Goal: Information Seeking & Learning: Learn about a topic

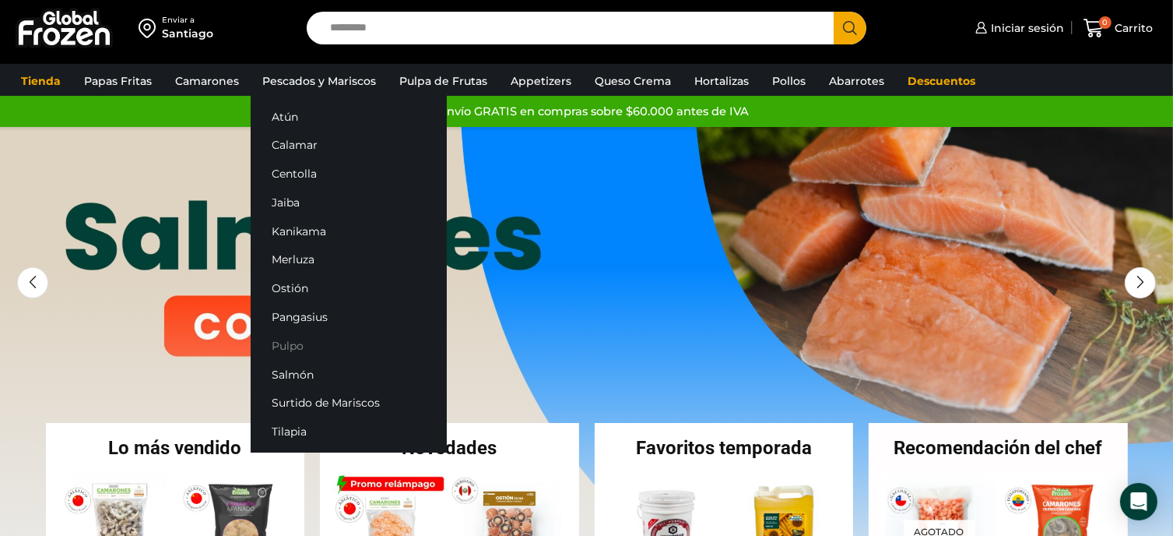
click at [290, 350] on link "Pulpo" at bounding box center [349, 345] width 196 height 29
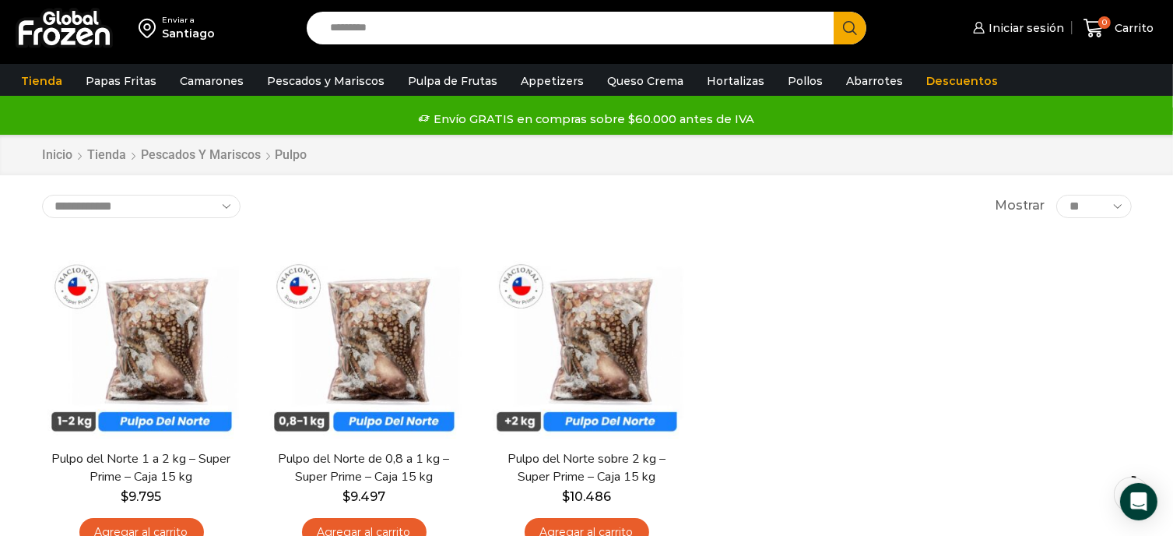
scroll to position [78, 0]
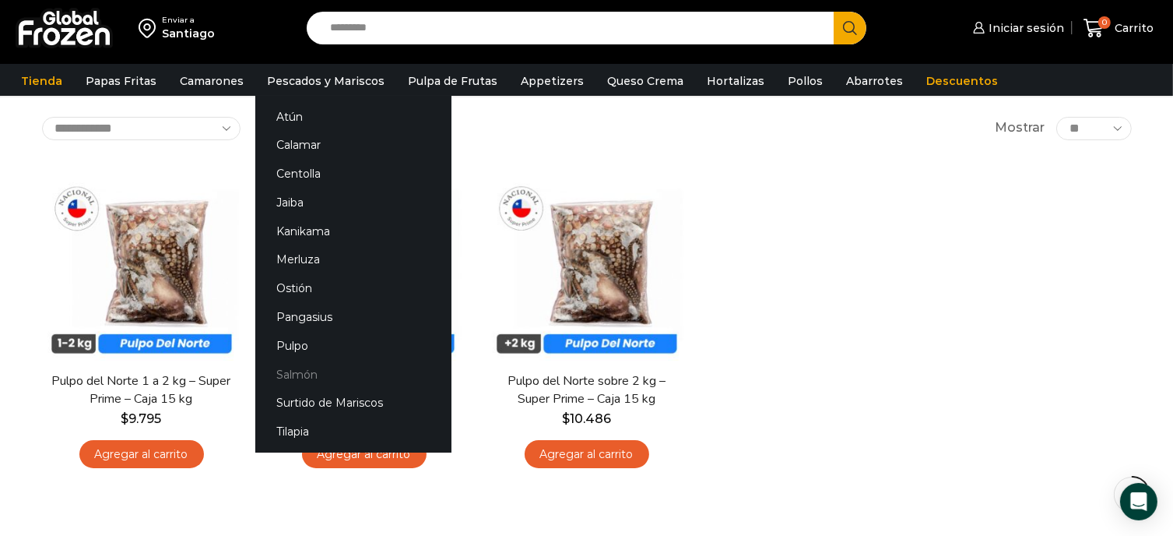
click at [300, 367] on link "Salmón" at bounding box center [353, 374] width 196 height 29
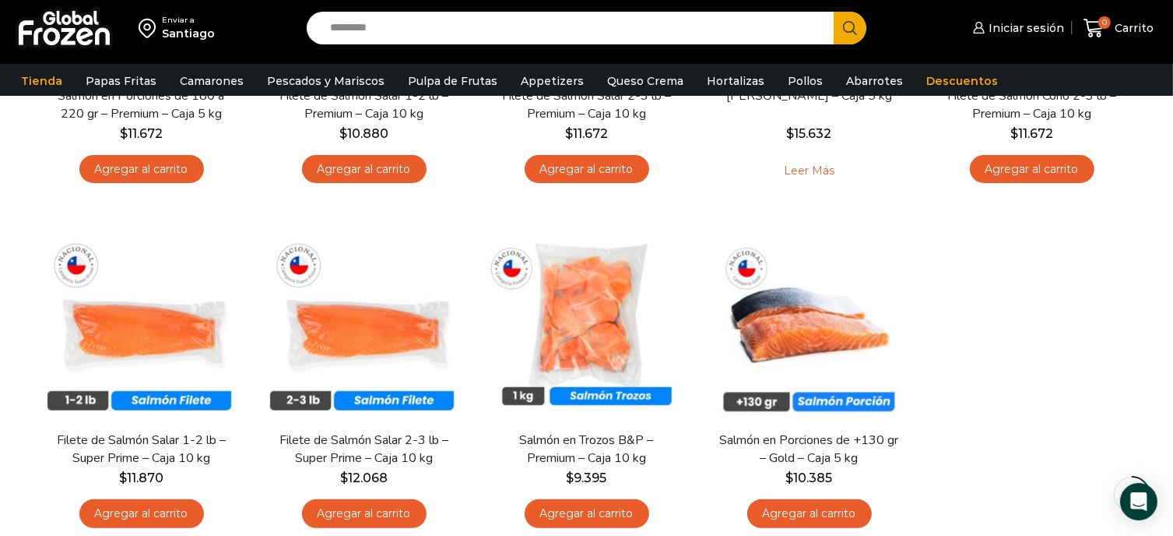
scroll to position [389, 0]
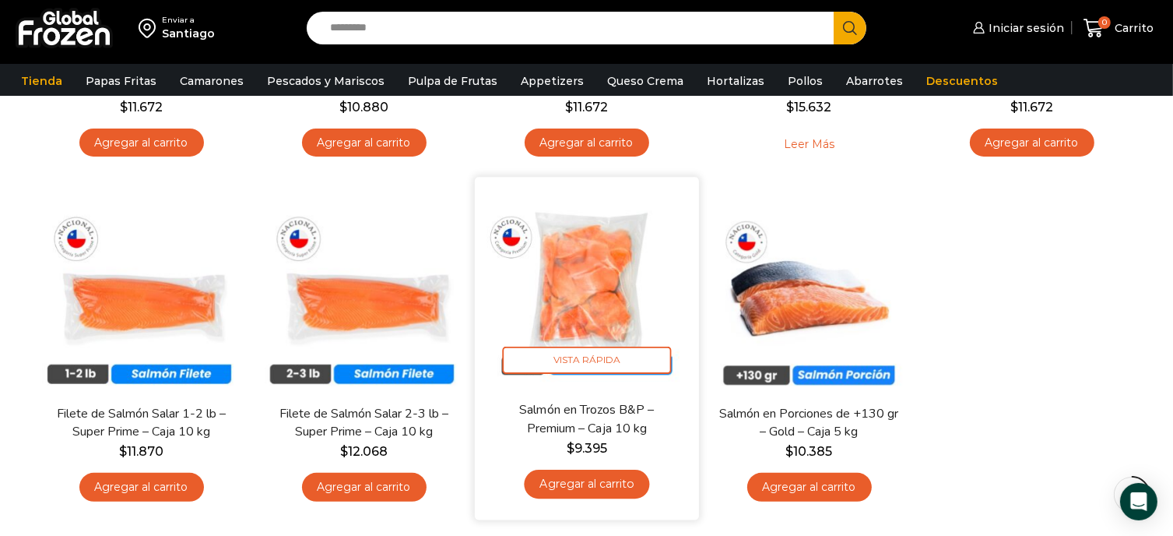
click at [590, 242] on img at bounding box center [587, 288] width 201 height 201
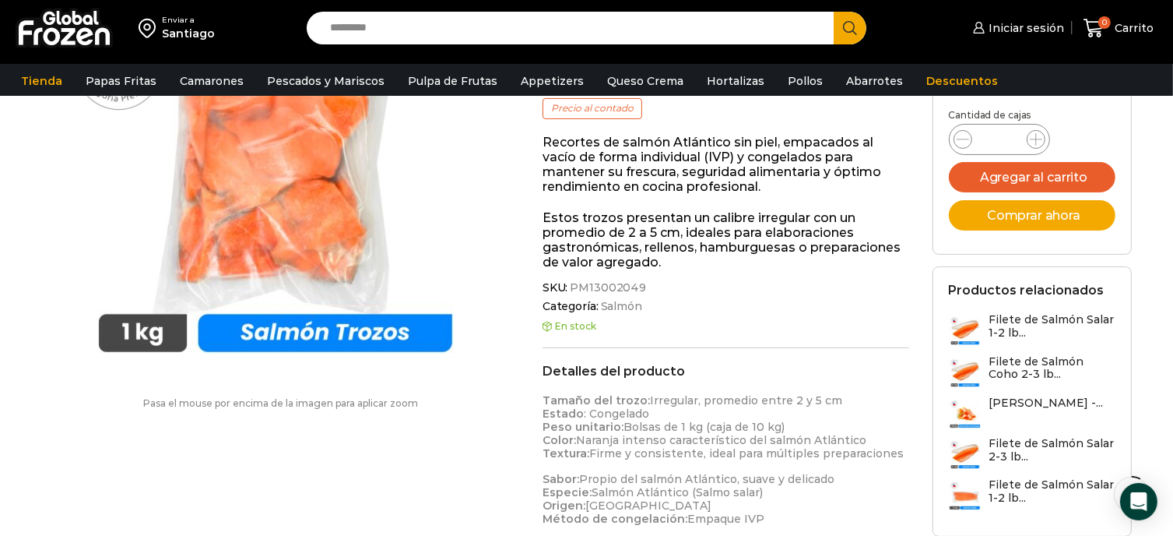
scroll to position [234, 0]
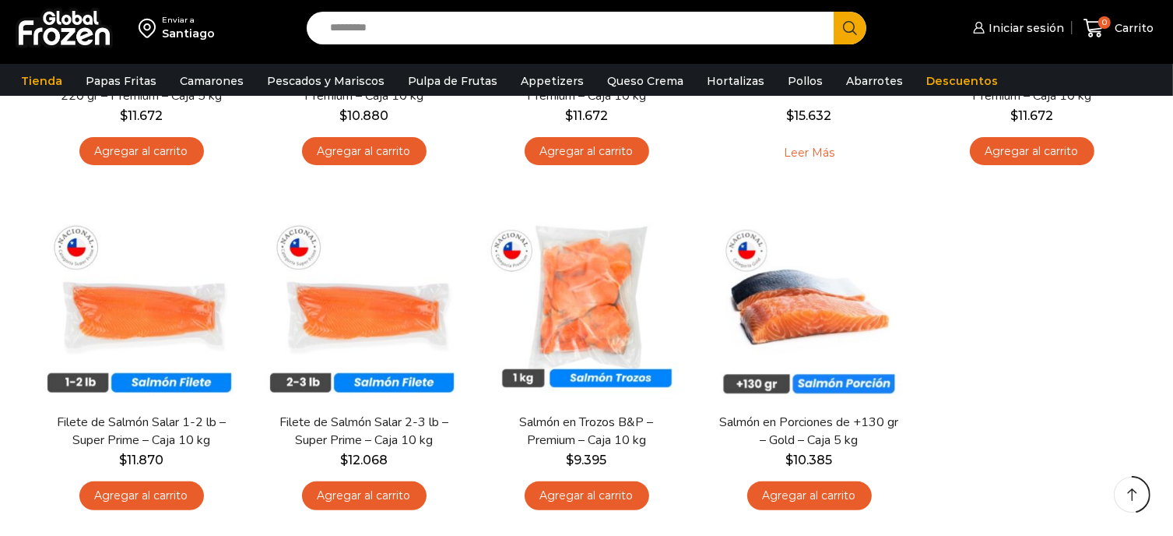
scroll to position [389, 0]
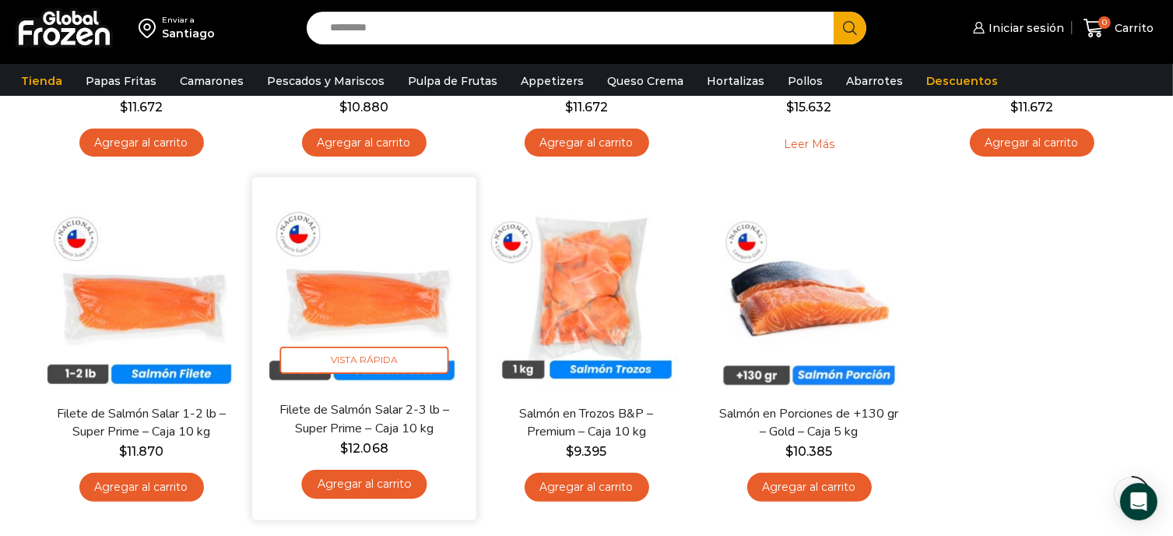
click at [347, 297] on img at bounding box center [364, 288] width 201 height 201
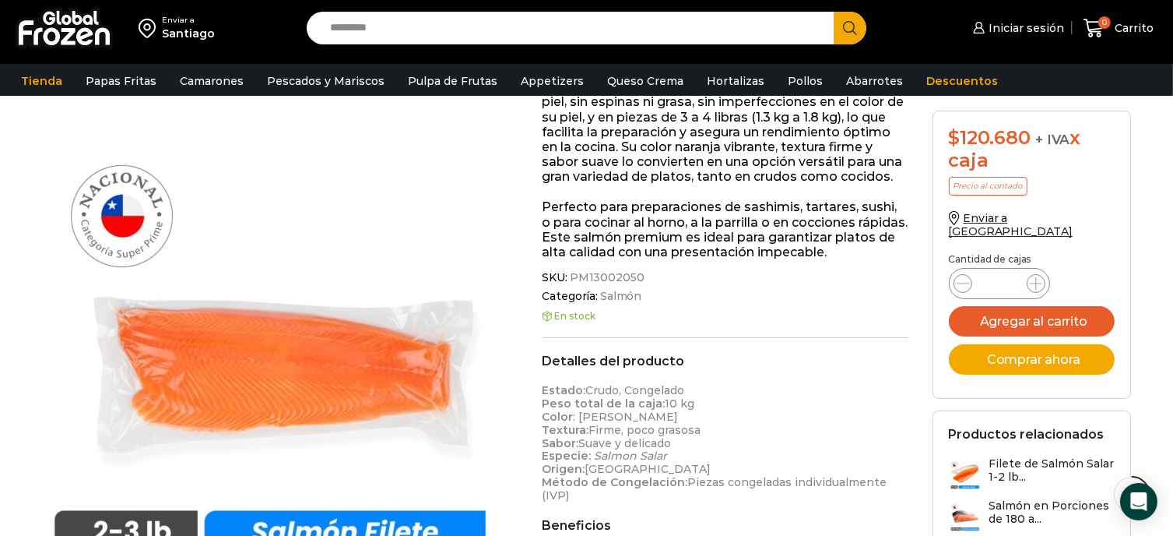
scroll to position [78, 0]
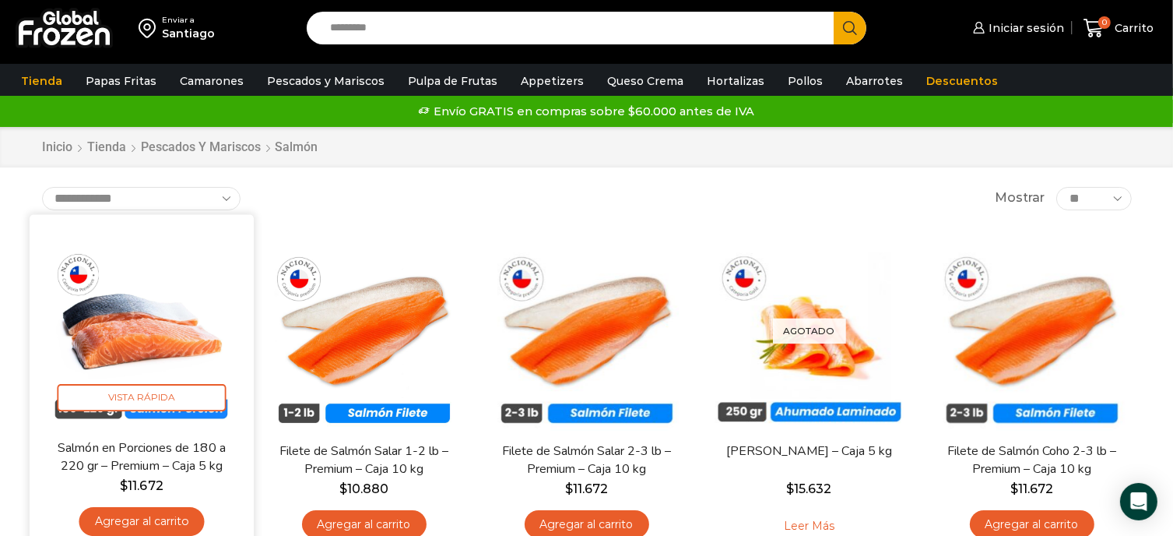
click at [136, 326] on img at bounding box center [141, 326] width 201 height 201
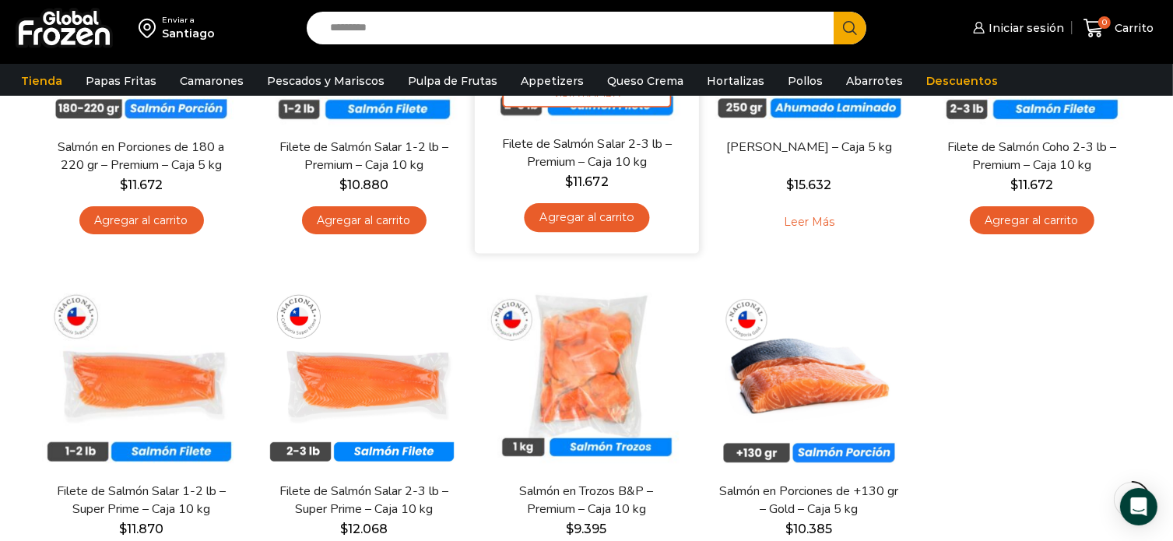
scroll to position [156, 0]
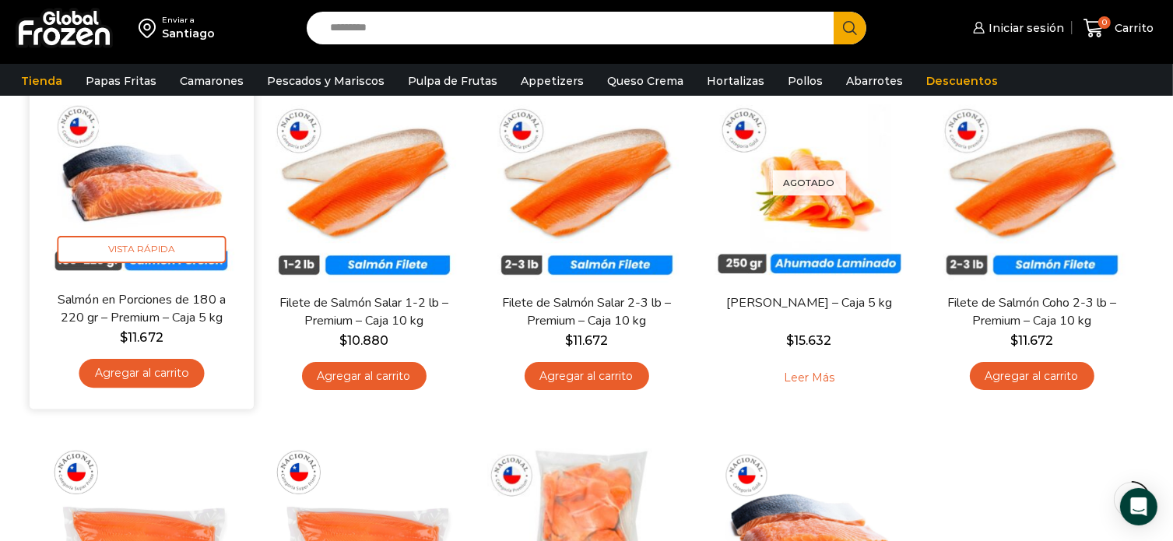
click at [117, 181] on img at bounding box center [141, 178] width 201 height 201
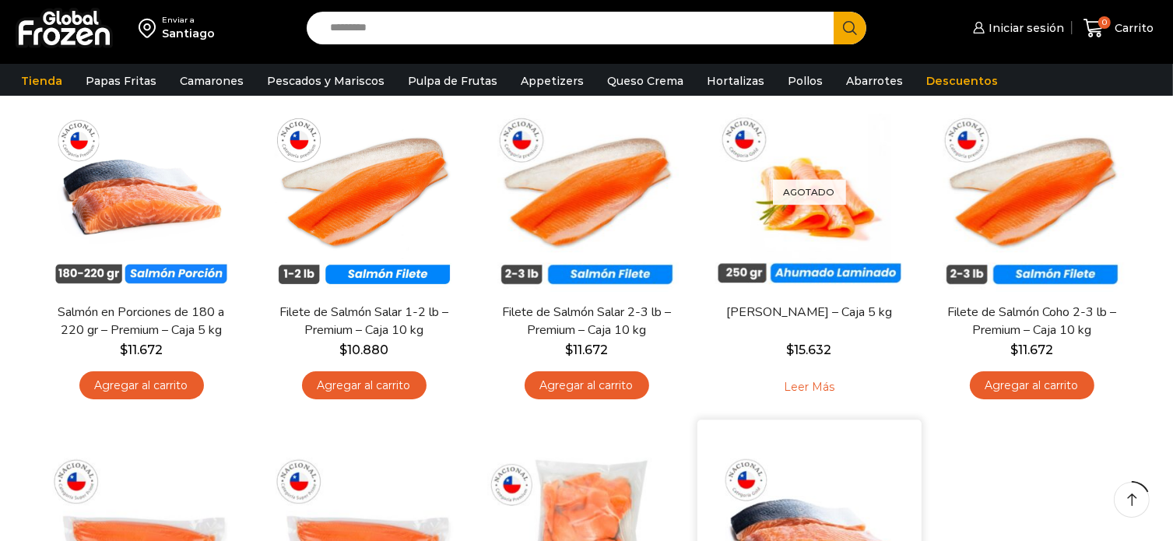
scroll to position [156, 0]
